Goal: Navigation & Orientation: Understand site structure

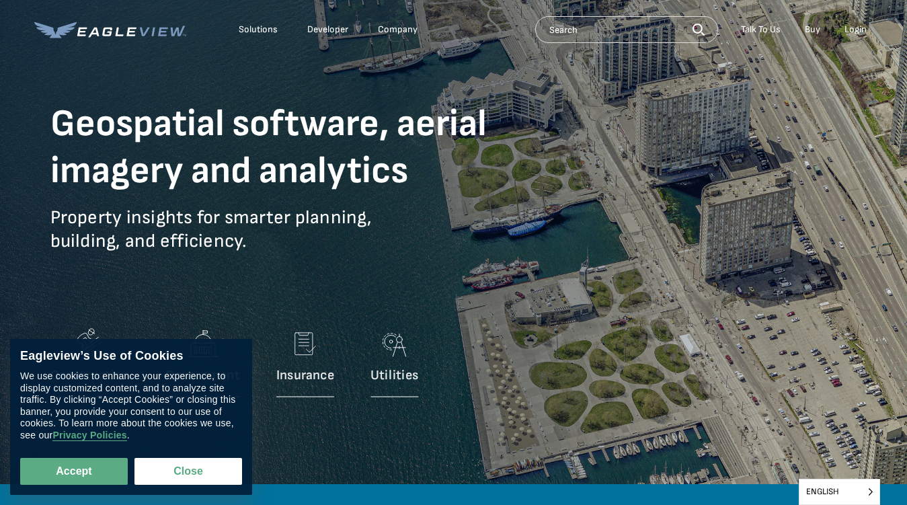
click at [453, 252] on p "Property insights for smarter planning, building, and efficiency." at bounding box center [292, 239] width 484 height 67
click at [258, 30] on div "Solutions" at bounding box center [258, 30] width 39 height 12
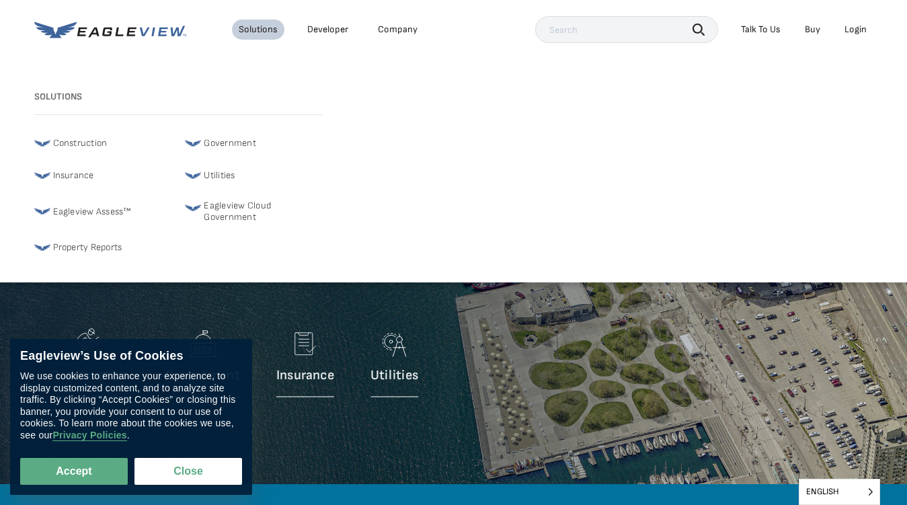
click at [397, 30] on div "Company" at bounding box center [398, 30] width 40 height 12
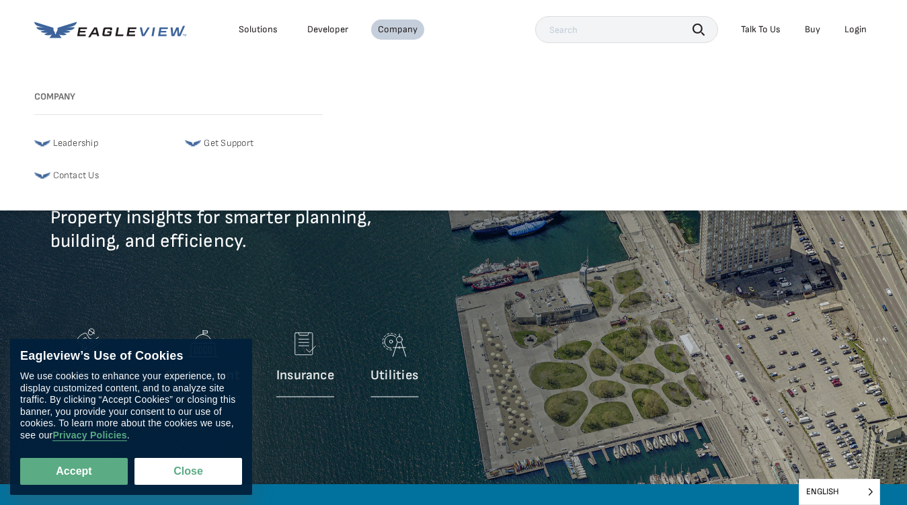
click at [698, 29] on icon "button" at bounding box center [698, 30] width 12 height 12
click at [760, 30] on div "Talk To Us" at bounding box center [761, 30] width 40 height 12
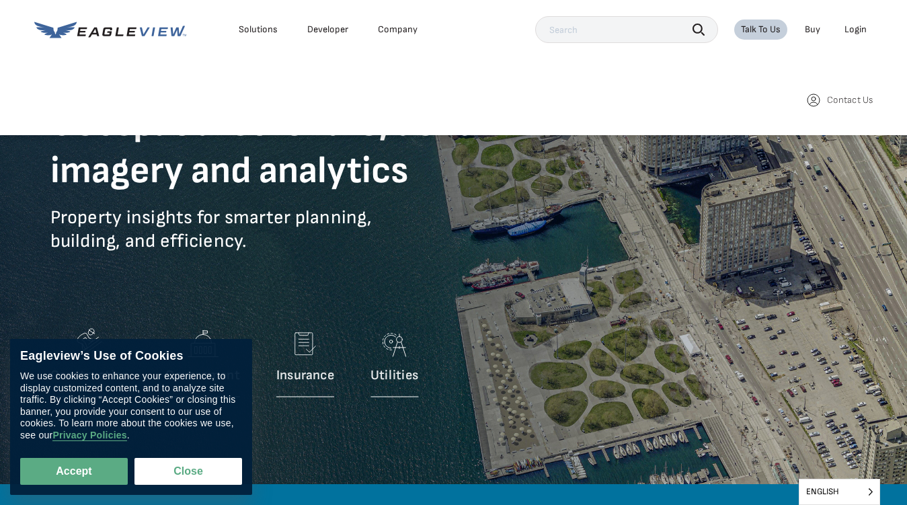
click at [855, 30] on div "Login" at bounding box center [855, 30] width 22 height 12
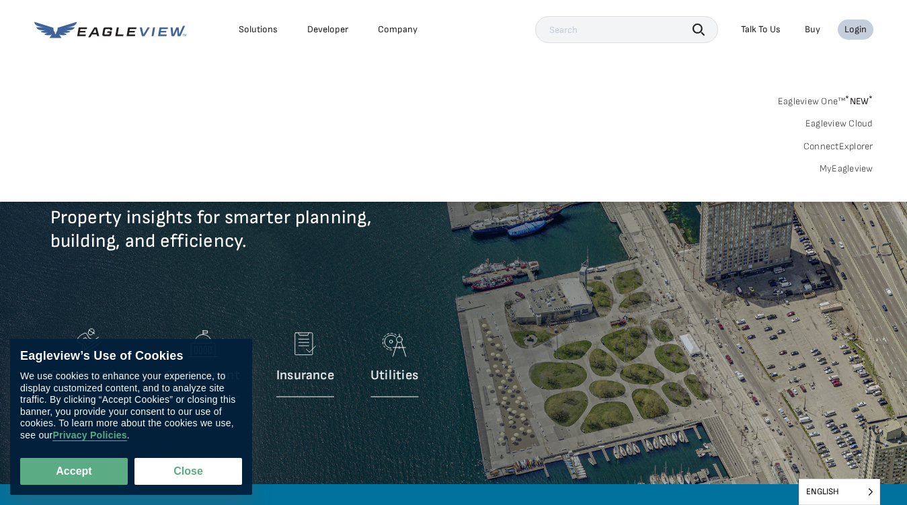
click at [74, 471] on button "Accept" at bounding box center [74, 471] width 108 height 27
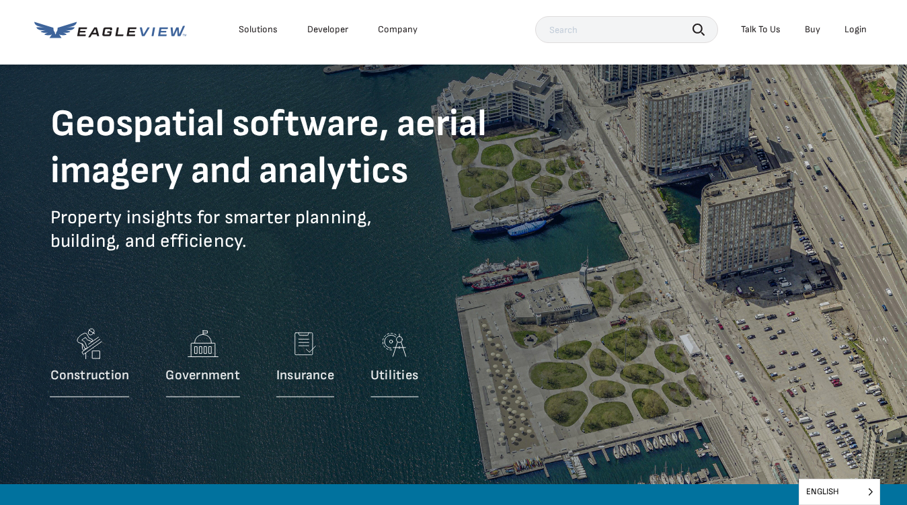
click at [188, 471] on button "Close" at bounding box center [185, 469] width 102 height 26
checkbox input "false"
click at [839, 491] on span "English" at bounding box center [839, 491] width 80 height 25
click at [0, 0] on input "English" at bounding box center [0, 0] width 0 height 0
